Goal: Check status: Check status

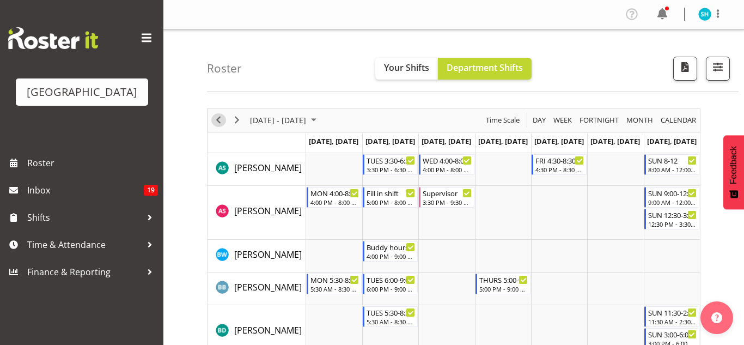
click at [216, 116] on span "Previous" at bounding box center [218, 120] width 13 height 14
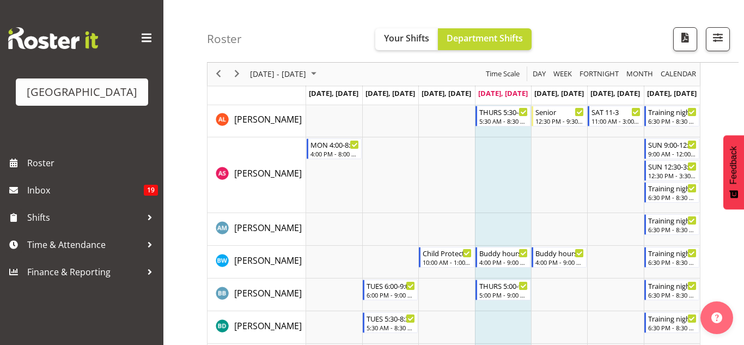
scroll to position [70, 0]
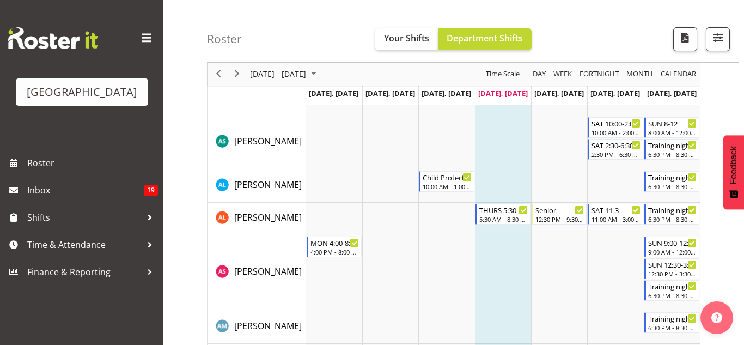
scroll to position [66, 0]
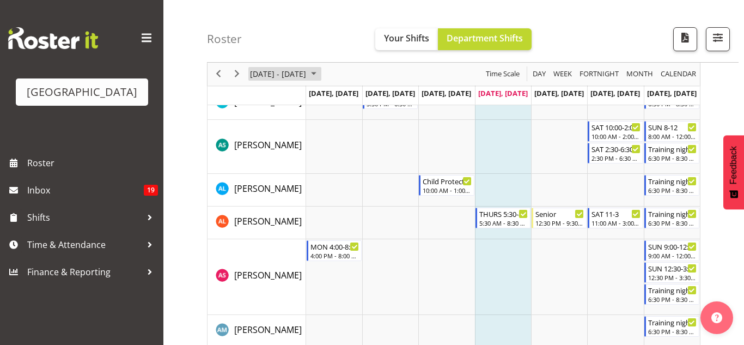
click at [292, 73] on span "[DATE] - [DATE]" at bounding box center [278, 75] width 58 height 14
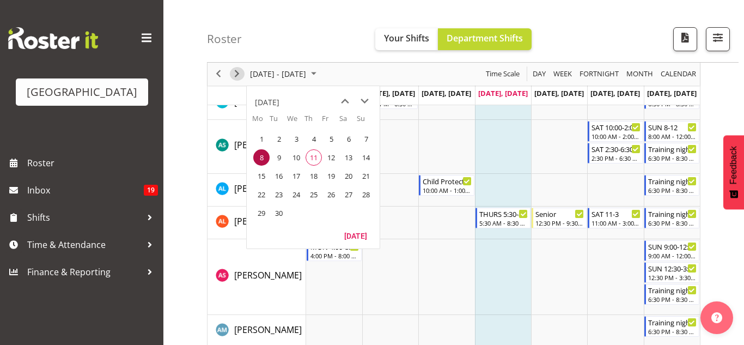
click at [240, 77] on span "Next" at bounding box center [236, 75] width 13 height 14
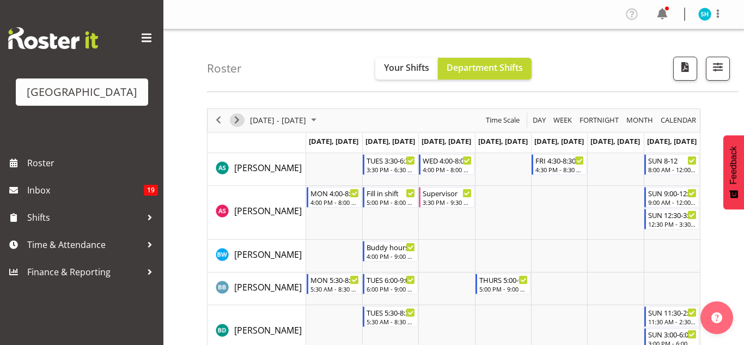
click at [240, 119] on span "Next" at bounding box center [236, 120] width 13 height 14
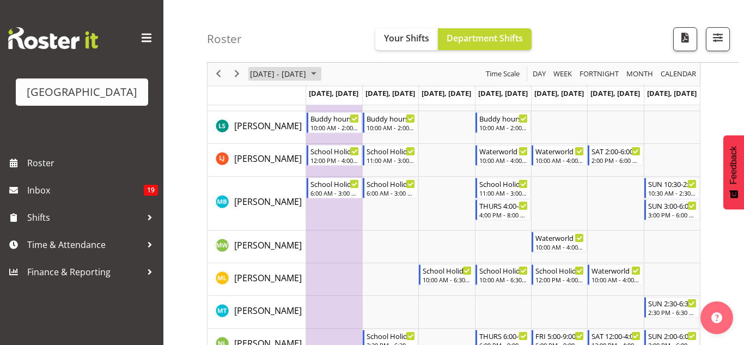
scroll to position [832, 0]
